Goal: Task Accomplishment & Management: Manage account settings

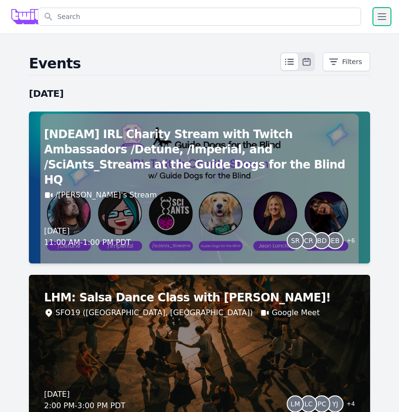
click at [386, 13] on icon "button" at bounding box center [381, 16] width 11 height 11
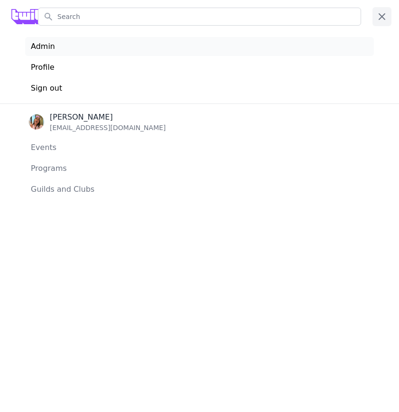
click at [316, 48] on link "Admin" at bounding box center [199, 46] width 349 height 19
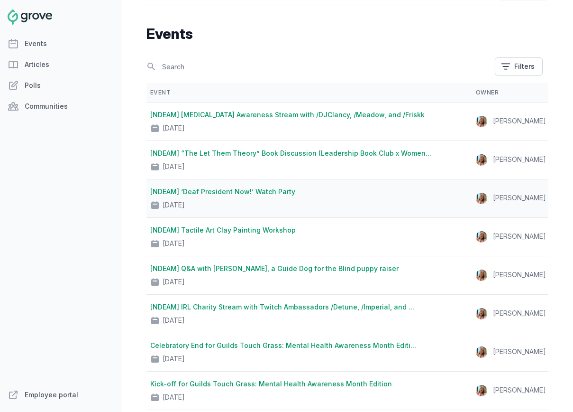
scroll to position [24, 0]
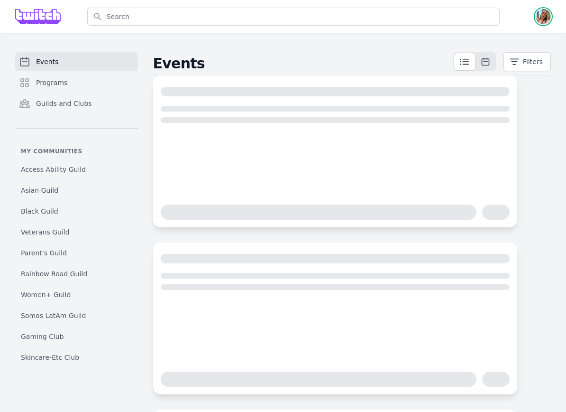
click at [547, 16] on img "button" at bounding box center [543, 16] width 15 height 15
click at [527, 34] on link "Admin" at bounding box center [505, 38] width 91 height 17
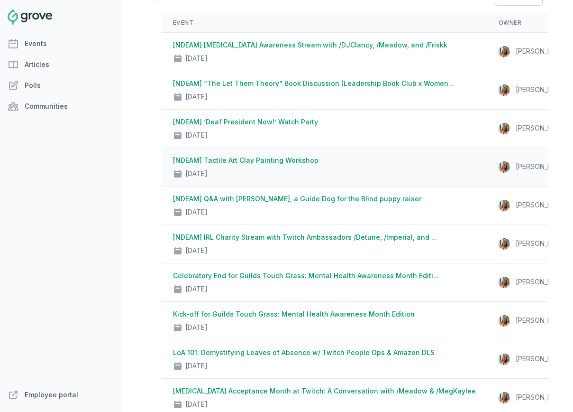
scroll to position [99, 0]
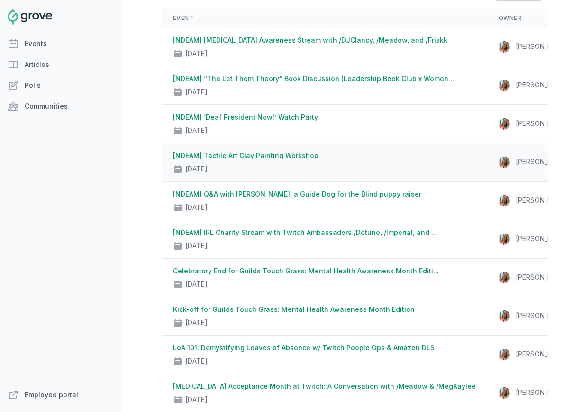
click at [294, 158] on link "[NDEAM] Tactile Art Clay Painting Workshop" at bounding box center [246, 155] width 146 height 8
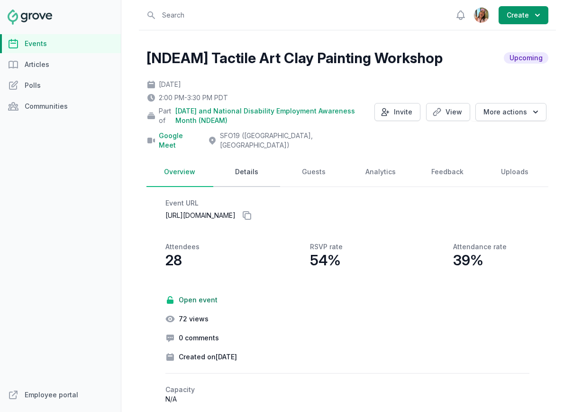
click at [239, 161] on link "Details" at bounding box center [246, 171] width 67 height 29
select select "96"
select select "43"
select select "2:00 PM"
select select "3:30 PM"
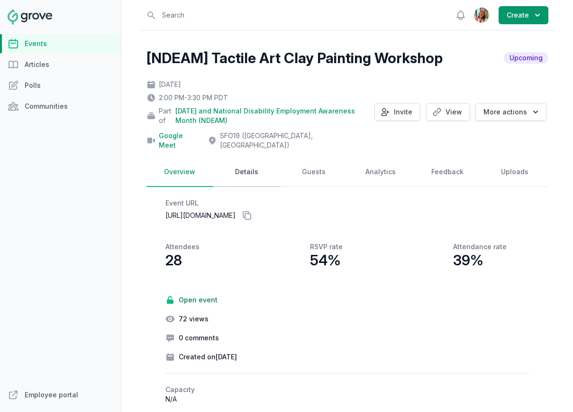
select select "89"
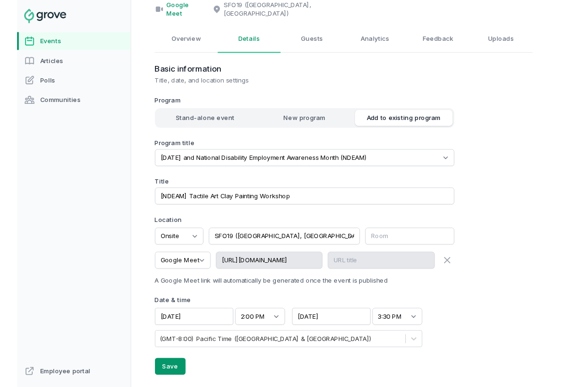
scroll to position [189, 0]
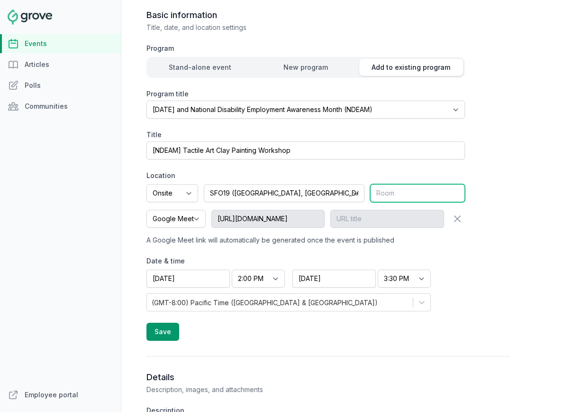
click at [413, 184] on input "text" at bounding box center [417, 193] width 95 height 18
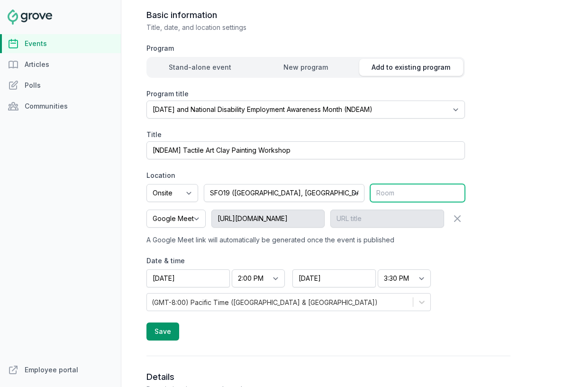
click at [436, 184] on input "text" at bounding box center [417, 193] width 95 height 18
click at [439, 184] on input "text" at bounding box center [417, 193] width 95 height 18
paste input "SFO19-5-F5.907 Sawtooth (9) [Chime, Google Meet, Jamboard, Whiteboard markers/E…"
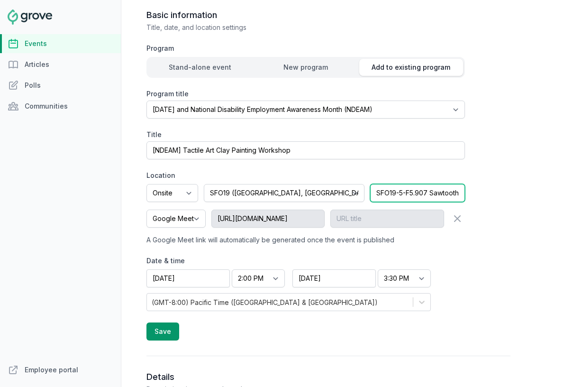
click at [448, 184] on input "SFO19-5-F5.907 Sawtooth (9) [Chime, Goo" at bounding box center [417, 193] width 95 height 18
type input "SFO19-5-F5.907 Sawtooth"
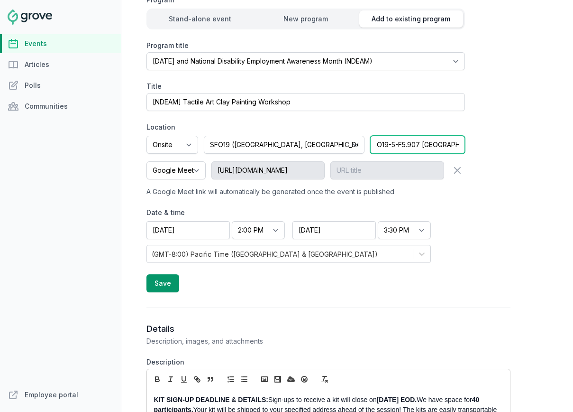
drag, startPoint x: 445, startPoint y: 135, endPoint x: 532, endPoint y: 132, distance: 87.3
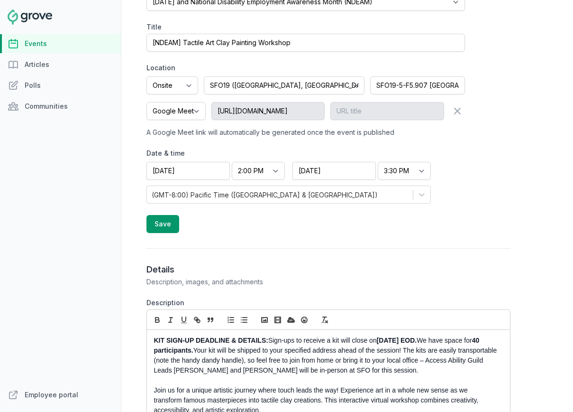
scroll to position [235, 0]
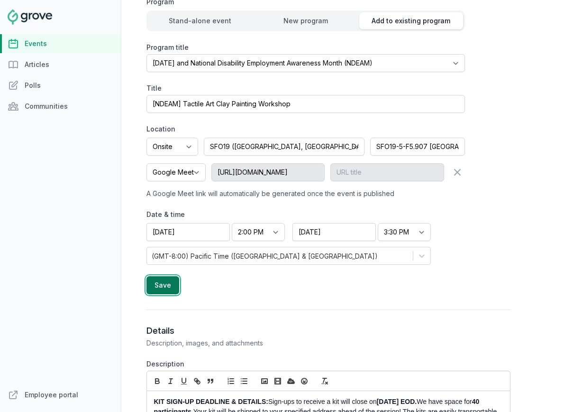
click at [162, 280] on button "Save" at bounding box center [163, 285] width 33 height 18
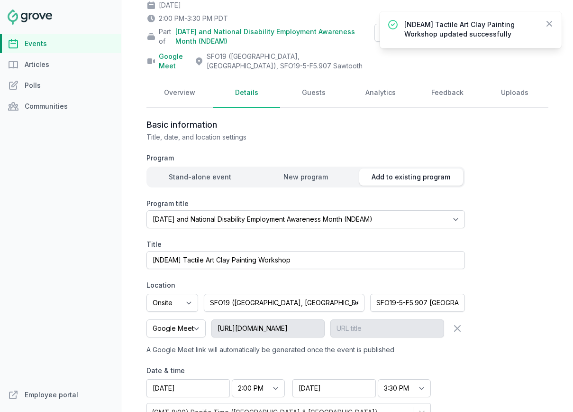
scroll to position [78, 0]
